Goal: Task Accomplishment & Management: Use online tool/utility

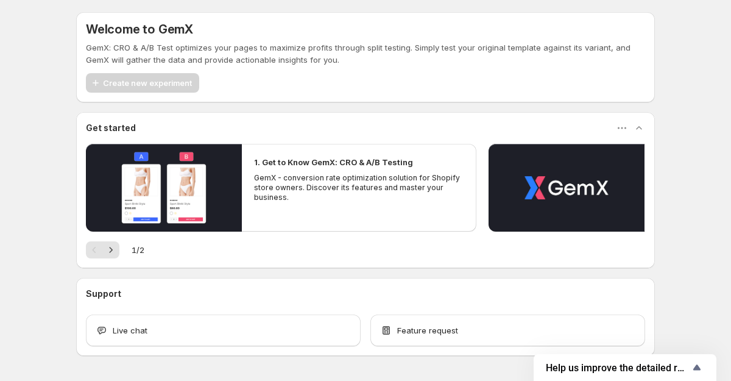
scroll to position [41, 0]
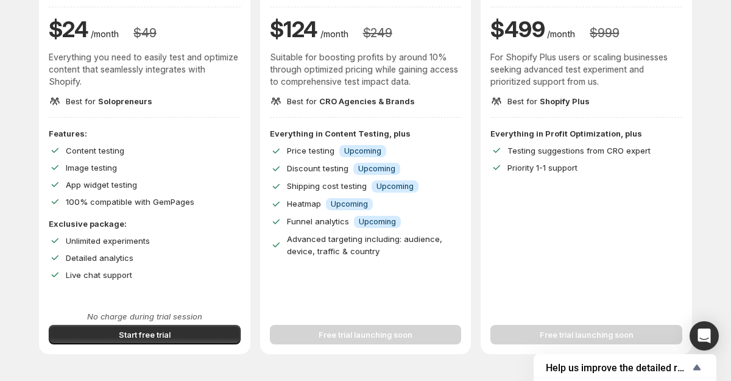
scroll to position [180, 0]
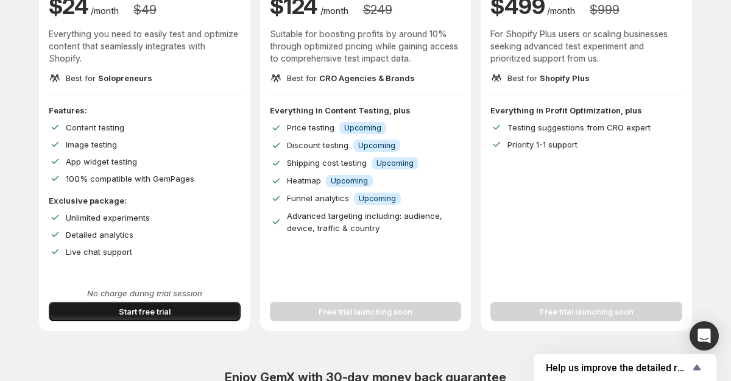
click at [129, 315] on span "Start free trial" at bounding box center [145, 311] width 52 height 12
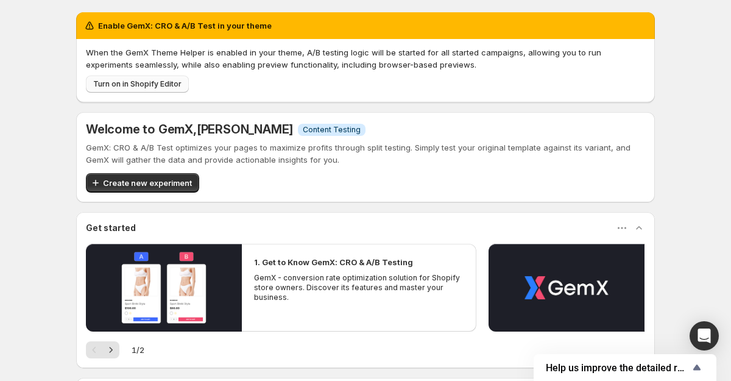
click at [152, 89] on button "Turn on in Shopify Editor" at bounding box center [137, 84] width 103 height 17
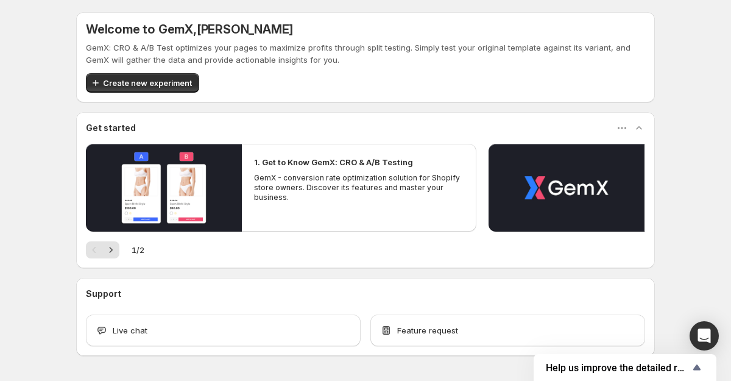
scroll to position [41, 0]
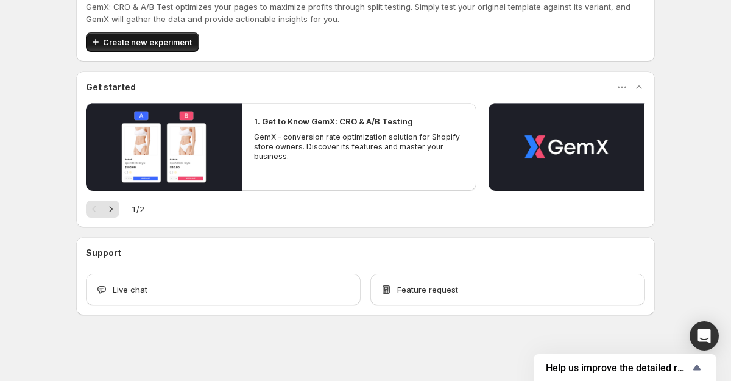
click at [125, 41] on span "Create new experiment" at bounding box center [147, 42] width 89 height 12
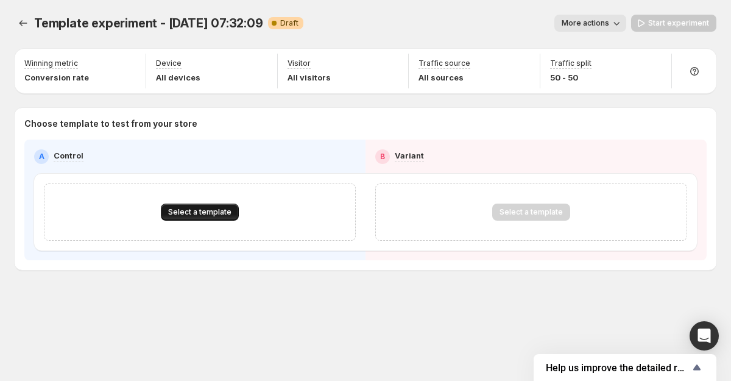
click at [195, 208] on span "Select a template" at bounding box center [199, 212] width 63 height 10
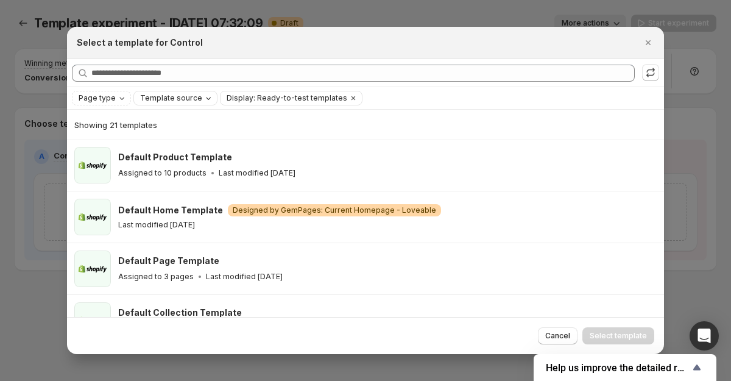
click at [179, 104] on div "Template source" at bounding box center [177, 98] width 76 height 12
click at [153, 138] on label "GemPages" at bounding box center [167, 136] width 57 height 12
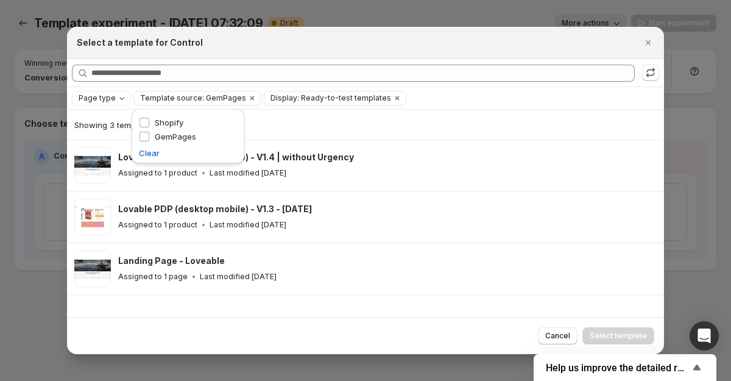
click at [415, 33] on div "Select a template for Control" at bounding box center [365, 43] width 597 height 32
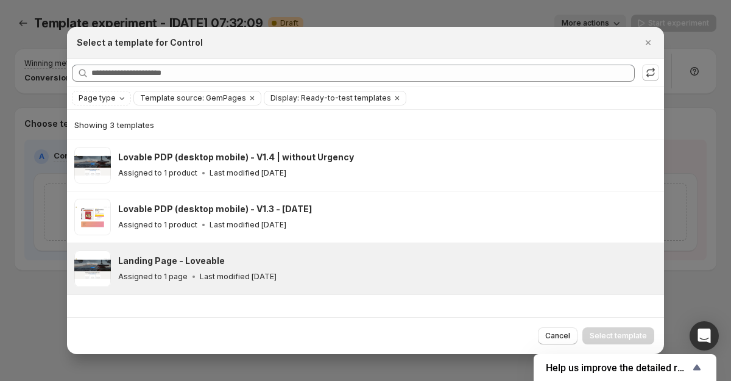
click at [415, 278] on div "Assigned to 1 page Last modified 2 months ago" at bounding box center [385, 276] width 535 height 12
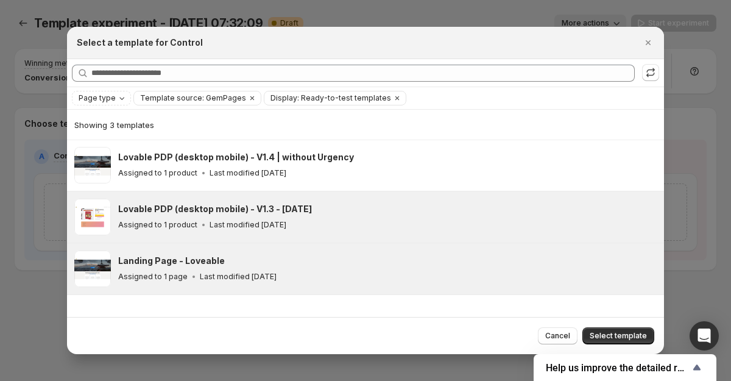
click at [419, 228] on div "Assigned to 1 product Last modified 7 days ago" at bounding box center [385, 225] width 535 height 12
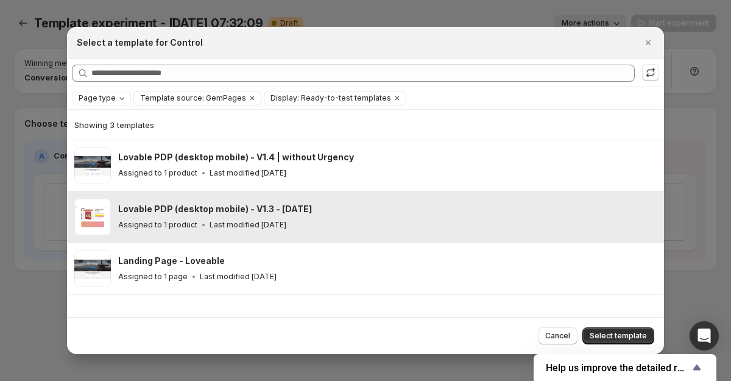
click at [335, 224] on div "Assigned to 1 product Last modified 7 days ago" at bounding box center [385, 225] width 535 height 12
click at [362, 222] on div "Assigned to 1 product Last modified 7 days ago" at bounding box center [385, 225] width 535 height 12
click at [626, 340] on button "Select template" at bounding box center [618, 335] width 72 height 17
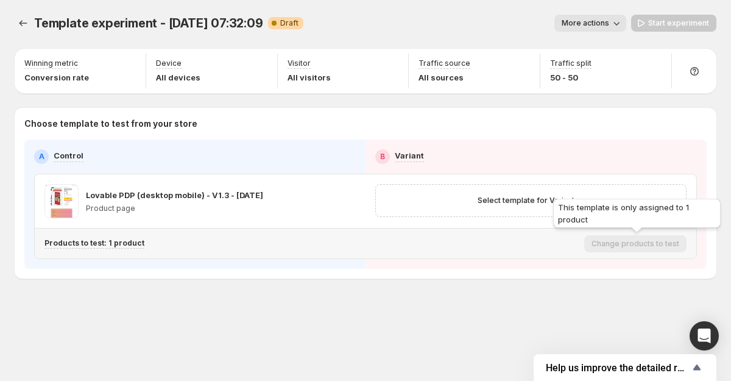
click at [551, 225] on div "This template is only assigned to 1 product" at bounding box center [637, 215] width 172 height 39
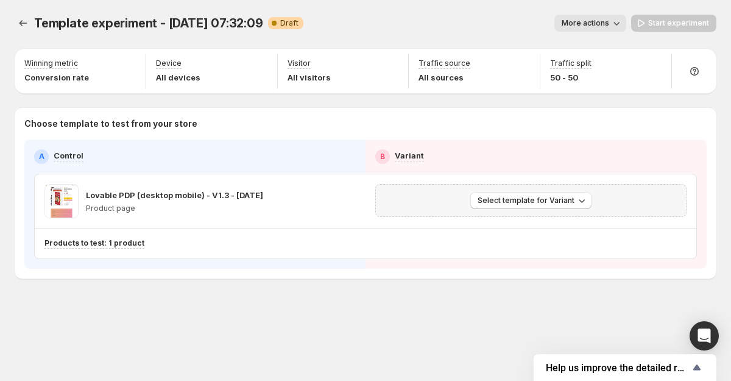
click at [532, 211] on div "Select template for Variant" at bounding box center [530, 200] width 311 height 33
click at [525, 203] on span "Select template for Variant" at bounding box center [525, 201] width 97 height 10
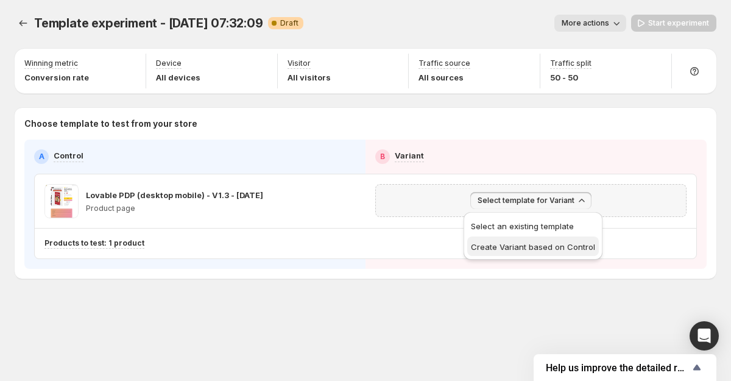
click at [510, 239] on button "Create Variant based on Control" at bounding box center [533, 245] width 132 height 19
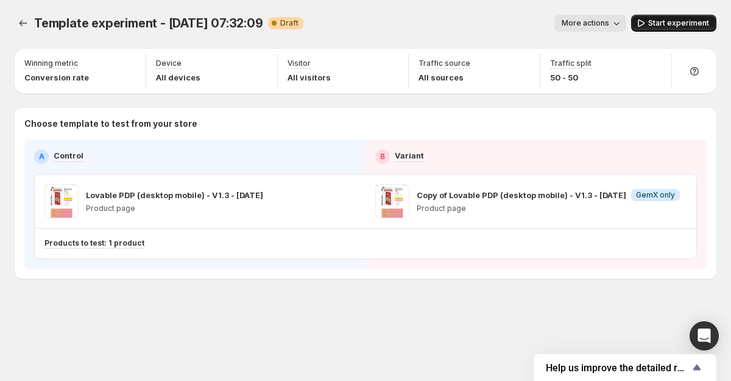
click at [647, 26] on icon "button" at bounding box center [641, 23] width 12 height 12
click at [481, 200] on p "Copy of Lovable PDP (desktop mobile) - V1.3 - [DATE]" at bounding box center [502, 195] width 170 height 12
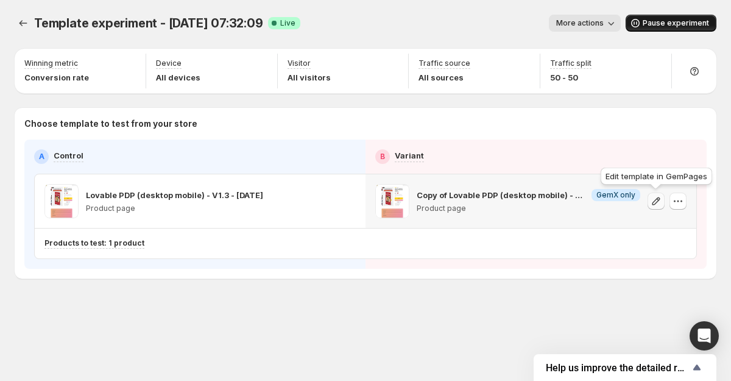
click at [658, 195] on icon "button" at bounding box center [656, 201] width 12 height 12
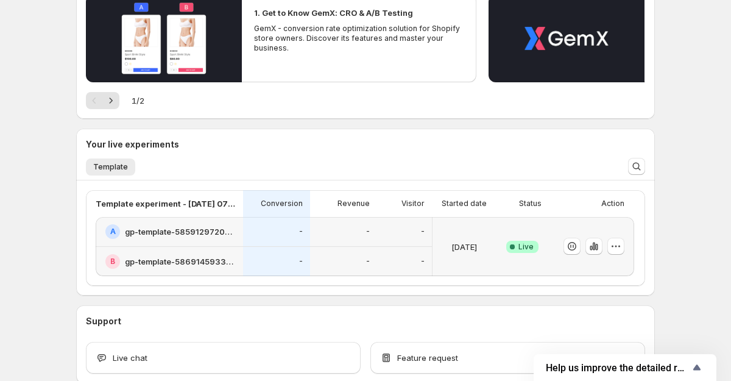
scroll to position [217, 0]
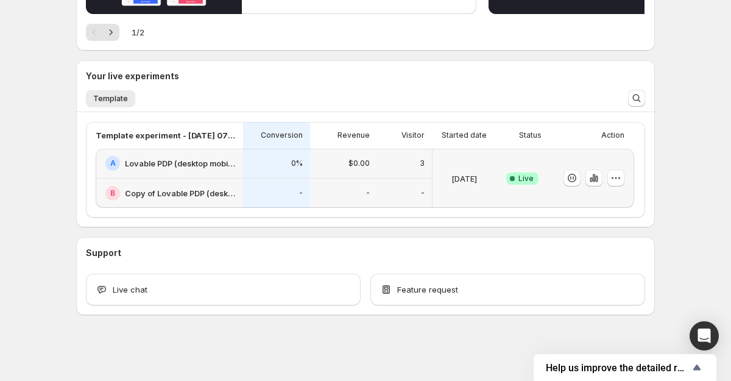
click at [161, 199] on div "B Copy of Lovable PDP (desktop mobile) - V1.3 - 9/25/25" at bounding box center [170, 193] width 130 height 15
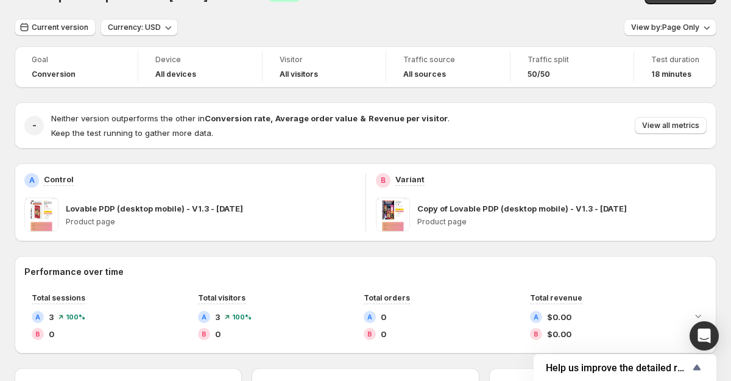
scroll to position [33, 0]
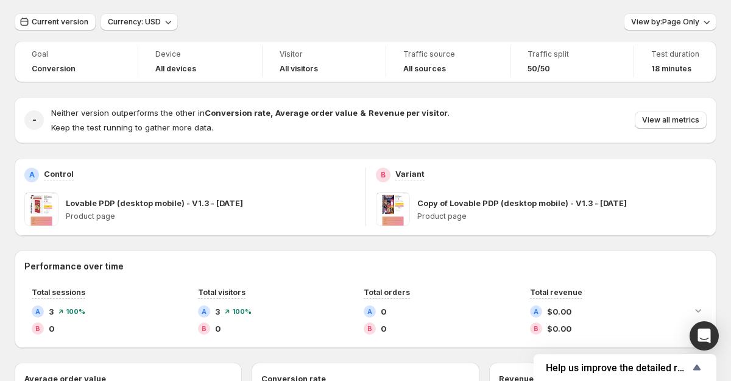
click at [400, 213] on span at bounding box center [393, 209] width 34 height 34
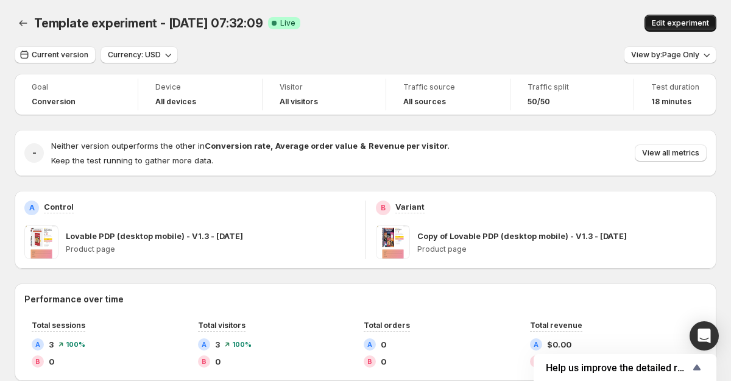
click at [660, 16] on button "Edit experiment" at bounding box center [680, 23] width 72 height 17
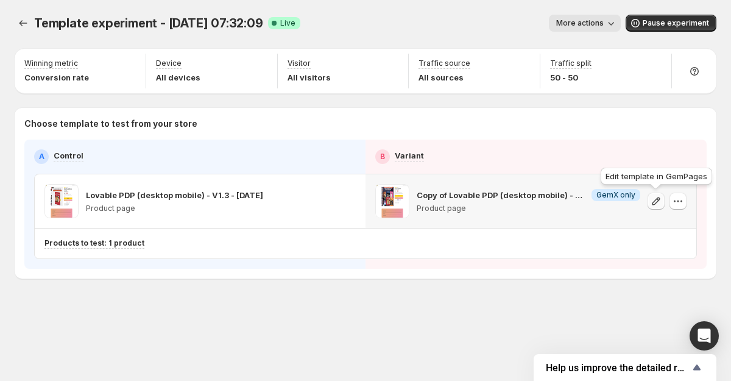
click at [657, 205] on icon "button" at bounding box center [656, 201] width 12 height 12
